Goal: Find specific page/section

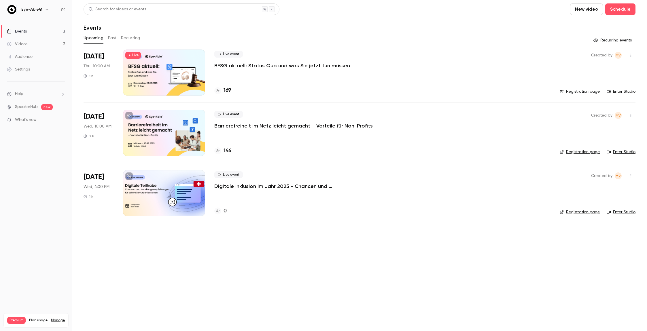
click at [630, 53] on icon "button" at bounding box center [630, 55] width 5 height 4
click at [591, 68] on div "Share" at bounding box center [609, 70] width 44 height 6
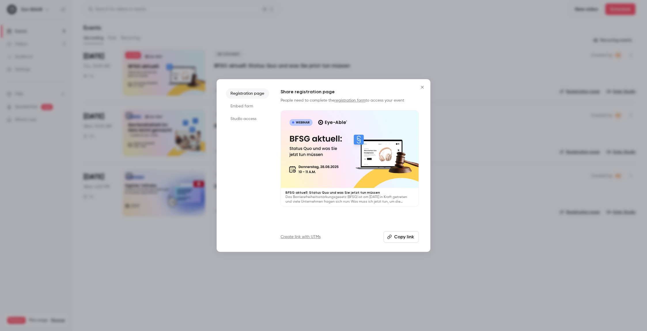
click at [253, 111] on li "Embed form" at bounding box center [247, 106] width 43 height 10
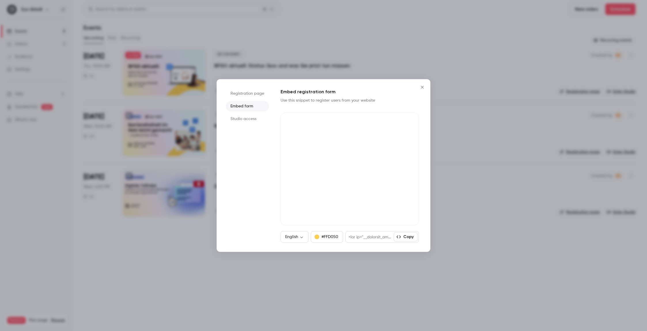
click at [252, 117] on li "Studio access" at bounding box center [247, 119] width 43 height 10
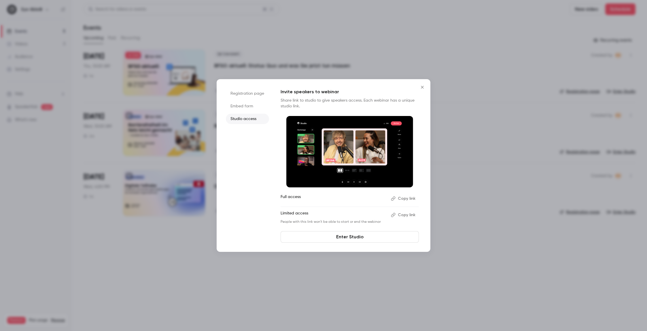
click at [424, 88] on icon "Close" at bounding box center [422, 87] width 7 height 5
